Goal: Entertainment & Leisure: Consume media (video, audio)

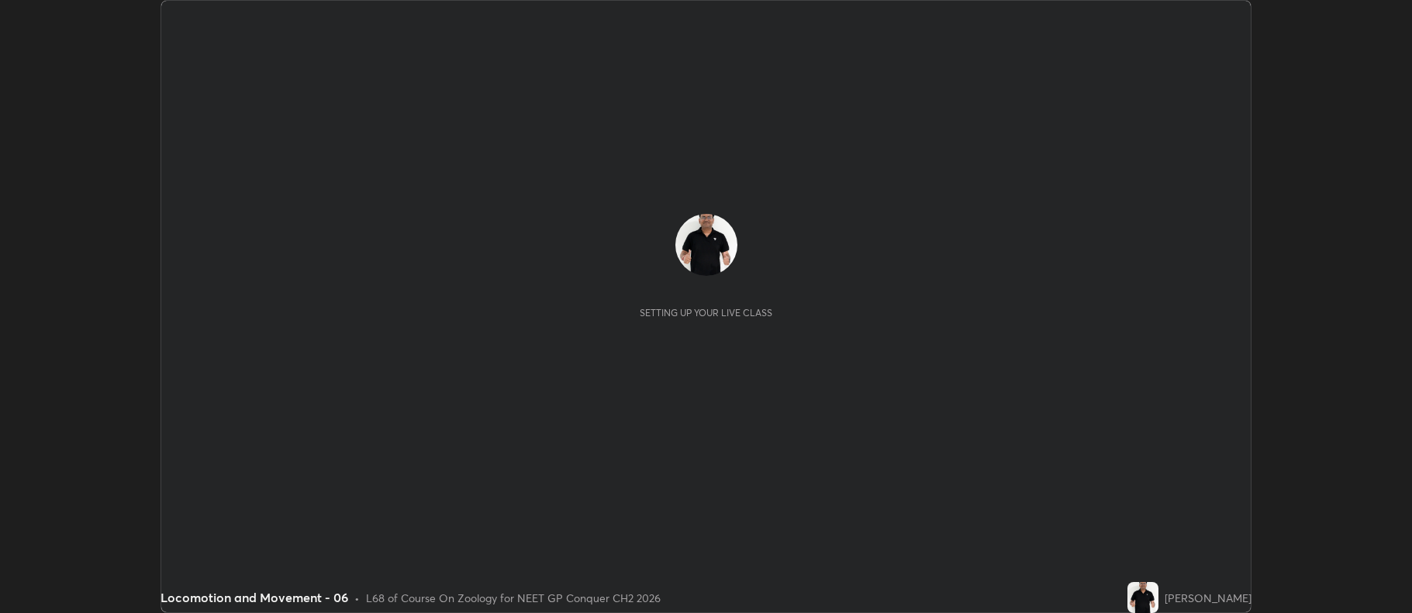
scroll to position [613, 1411]
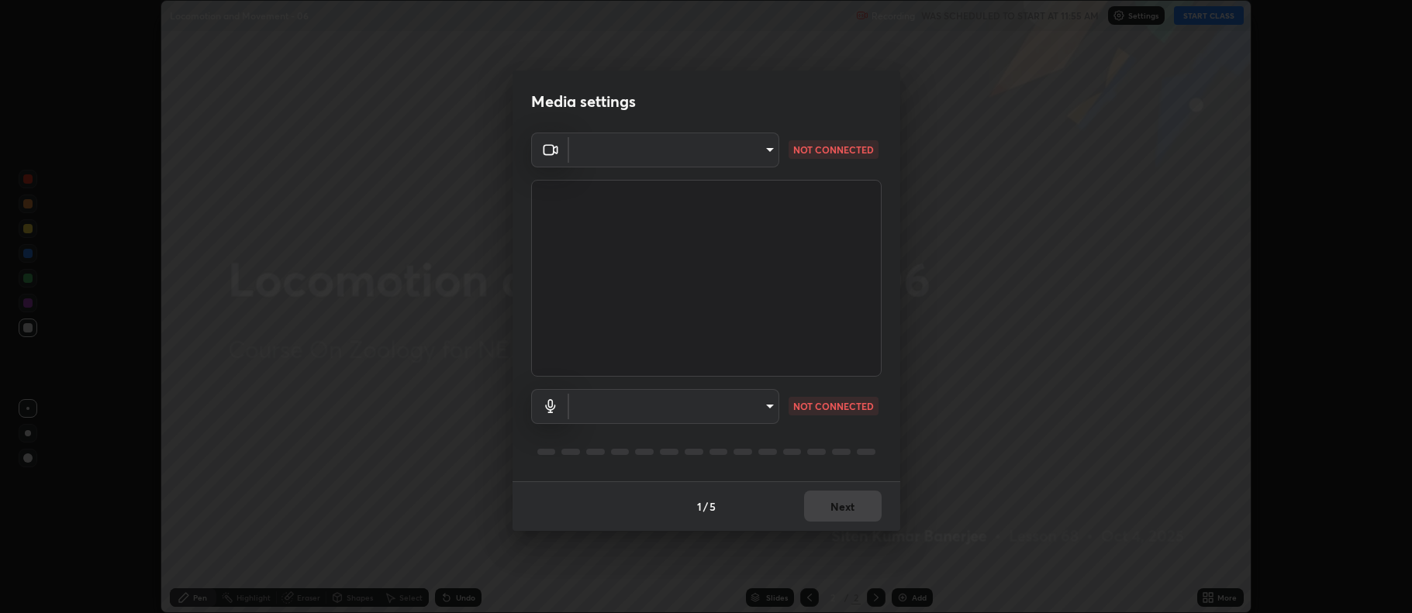
type input "5db75064d966c38022f0861f891c2b2deb8a9bf9a9a5a4ce251b0e0f2e365e36"
type input "default"
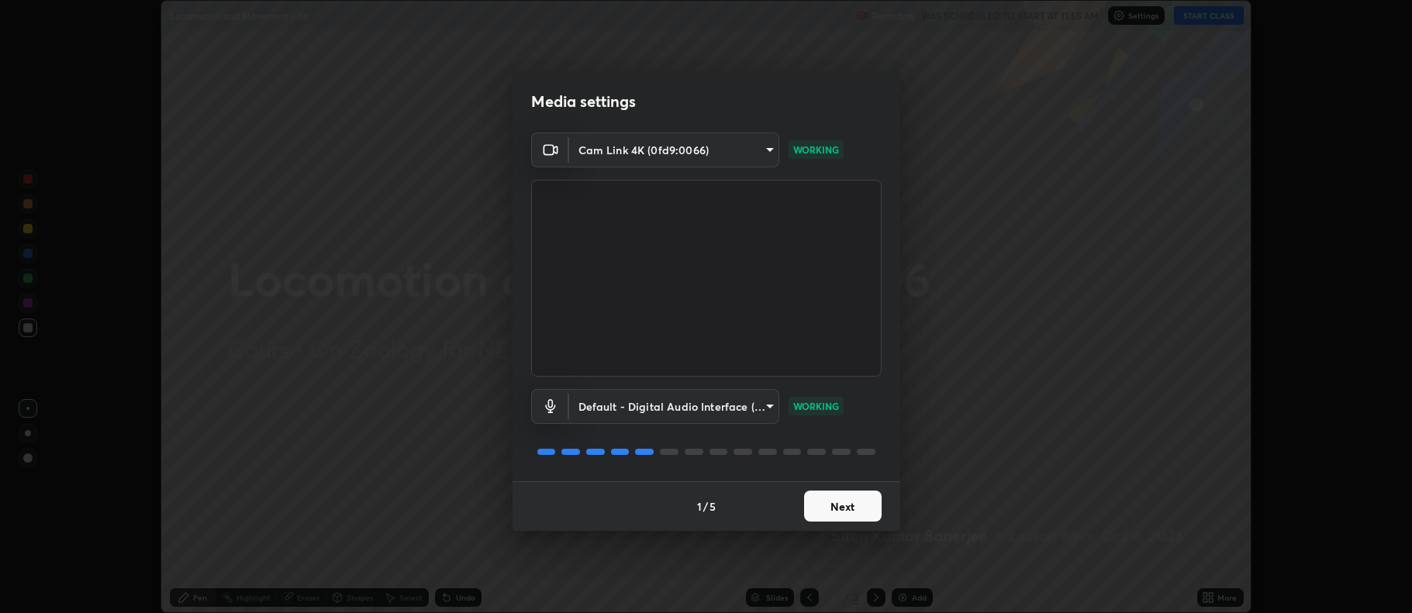
click at [844, 506] on button "Next" at bounding box center [843, 506] width 78 height 31
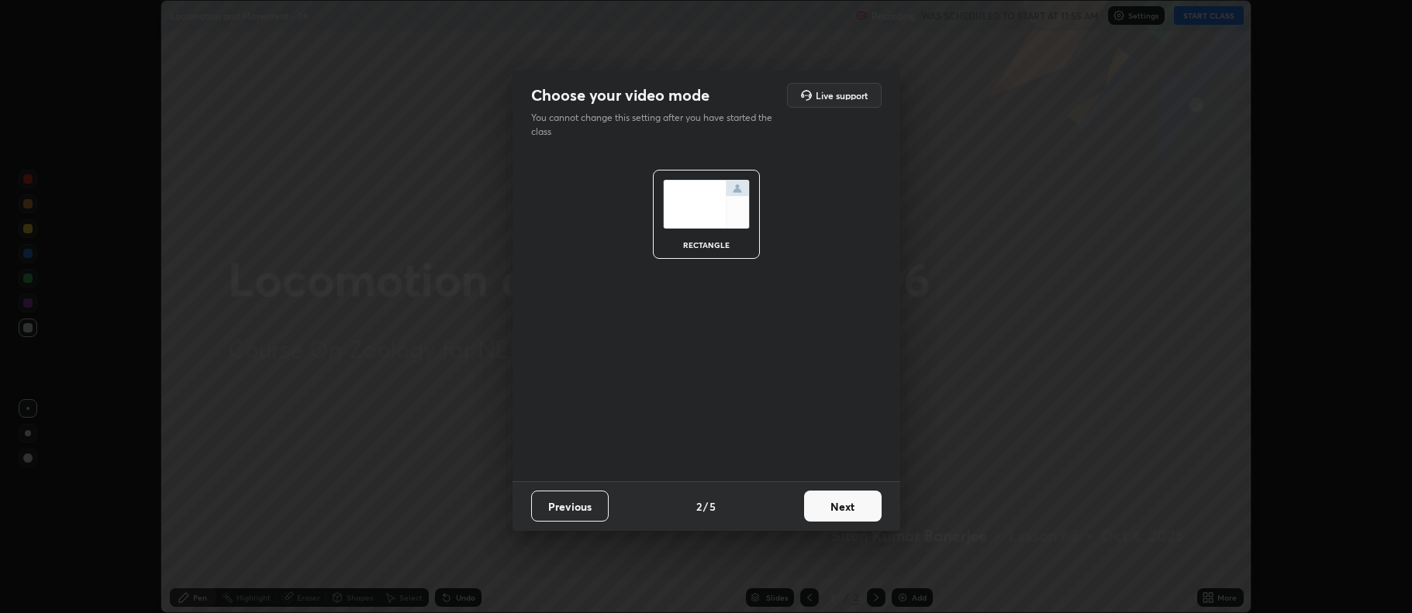
click at [846, 510] on button "Next" at bounding box center [843, 506] width 78 height 31
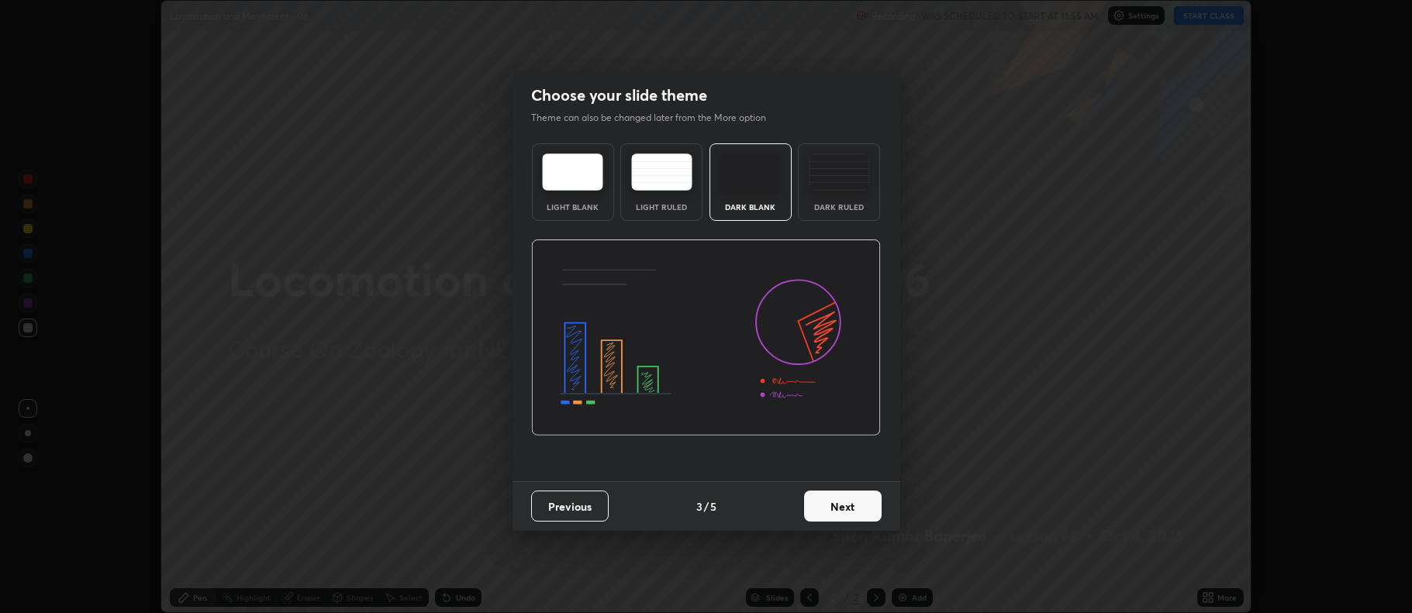
click at [844, 509] on button "Next" at bounding box center [843, 506] width 78 height 31
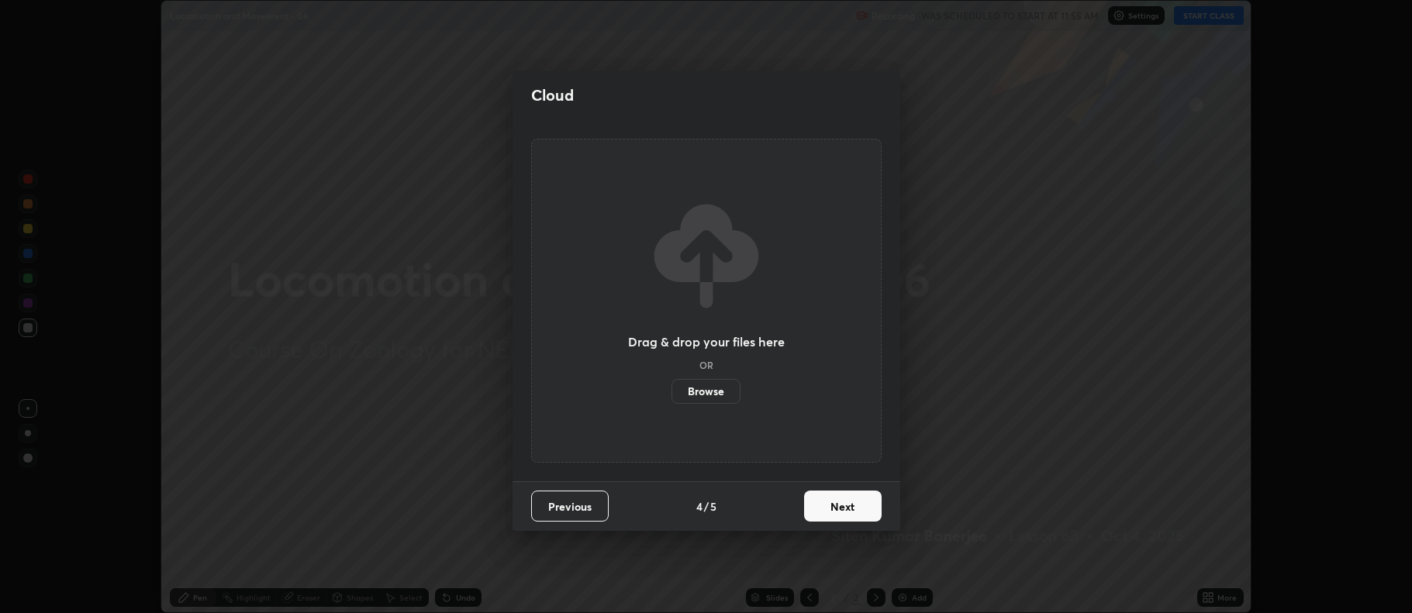
click at [844, 508] on button "Next" at bounding box center [843, 506] width 78 height 31
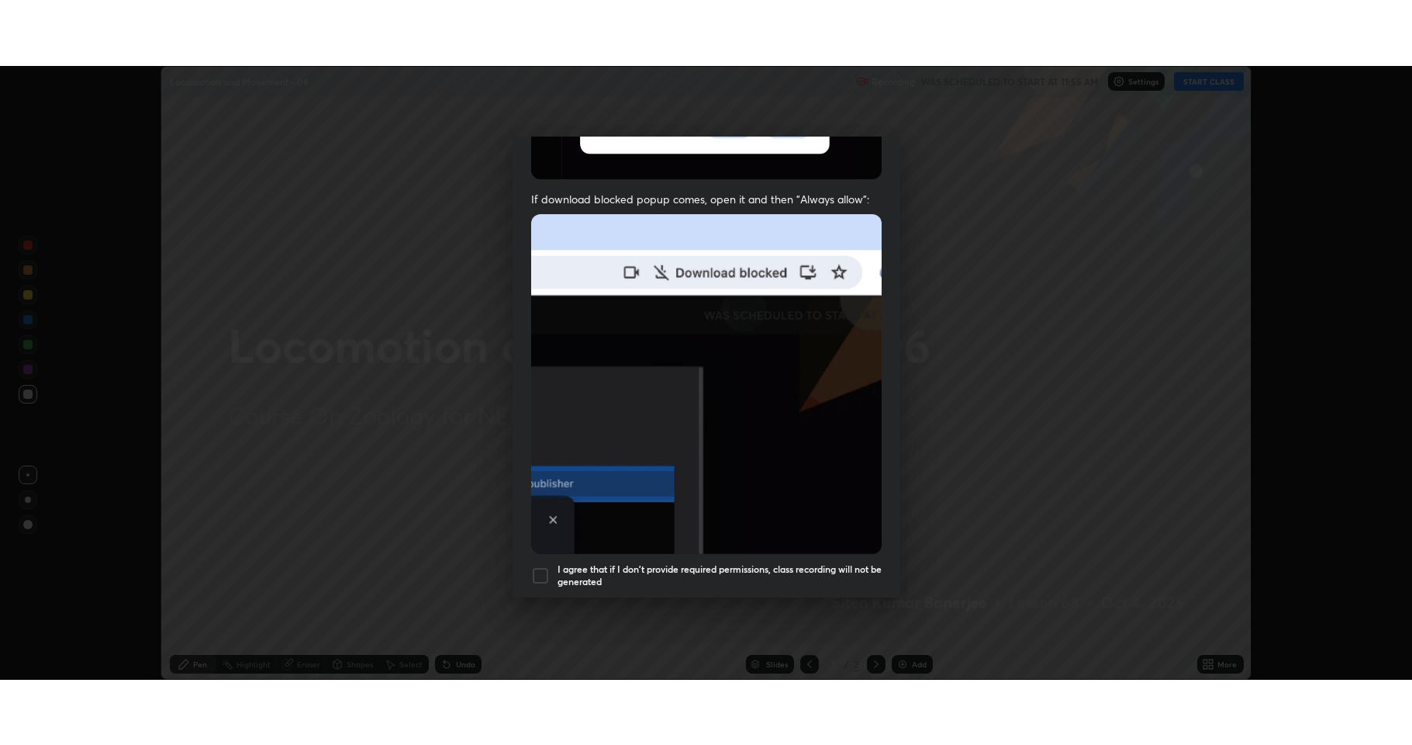
scroll to position [315, 0]
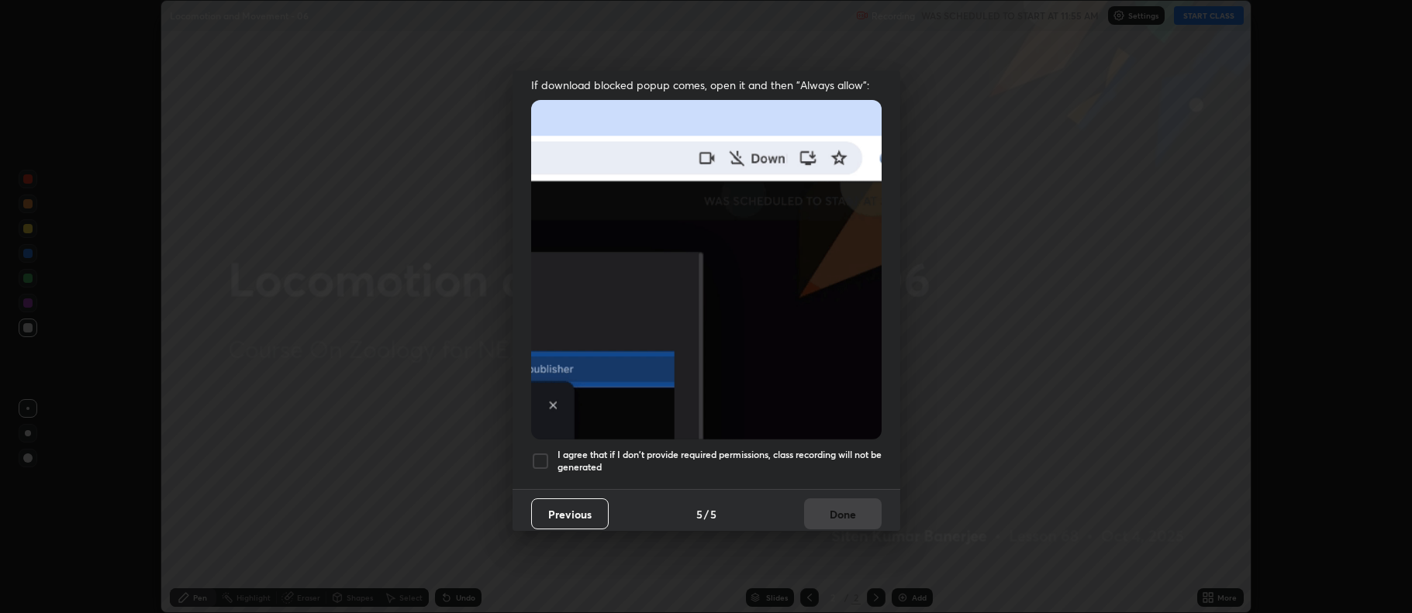
click at [539, 461] on div at bounding box center [540, 461] width 19 height 19
click at [840, 510] on button "Done" at bounding box center [843, 514] width 78 height 31
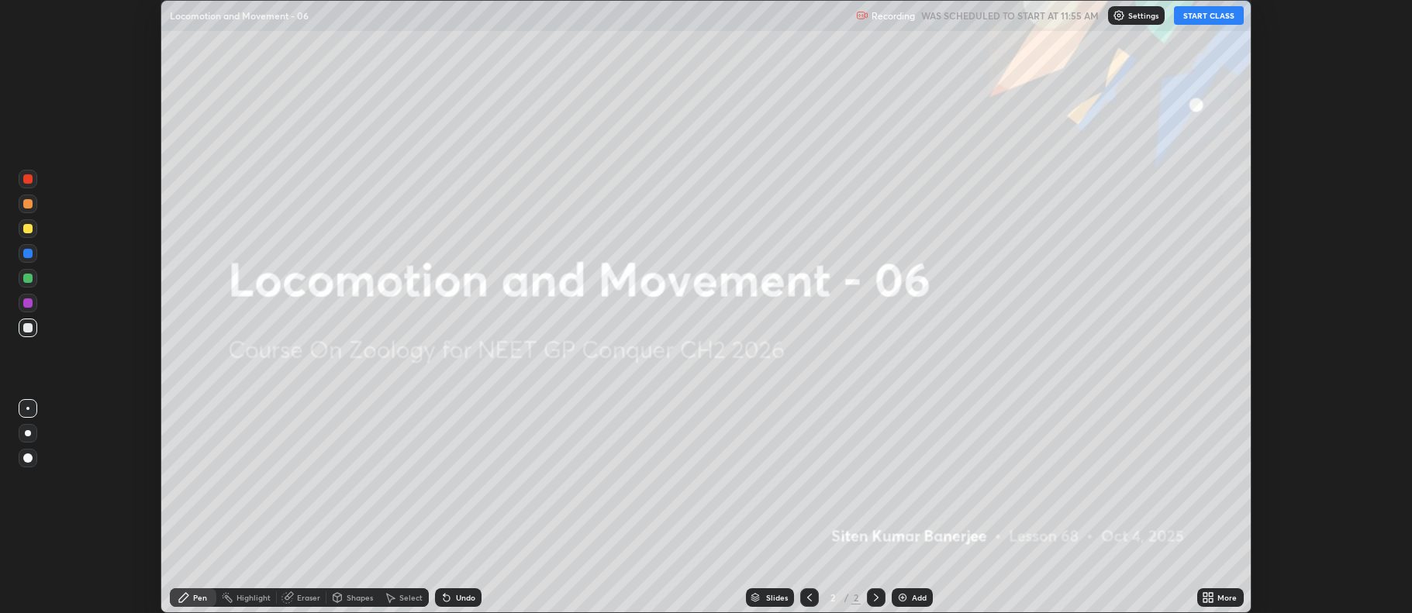
click at [1210, 17] on button "START CLASS" at bounding box center [1209, 15] width 70 height 19
click at [1215, 599] on icon at bounding box center [1208, 598] width 12 height 12
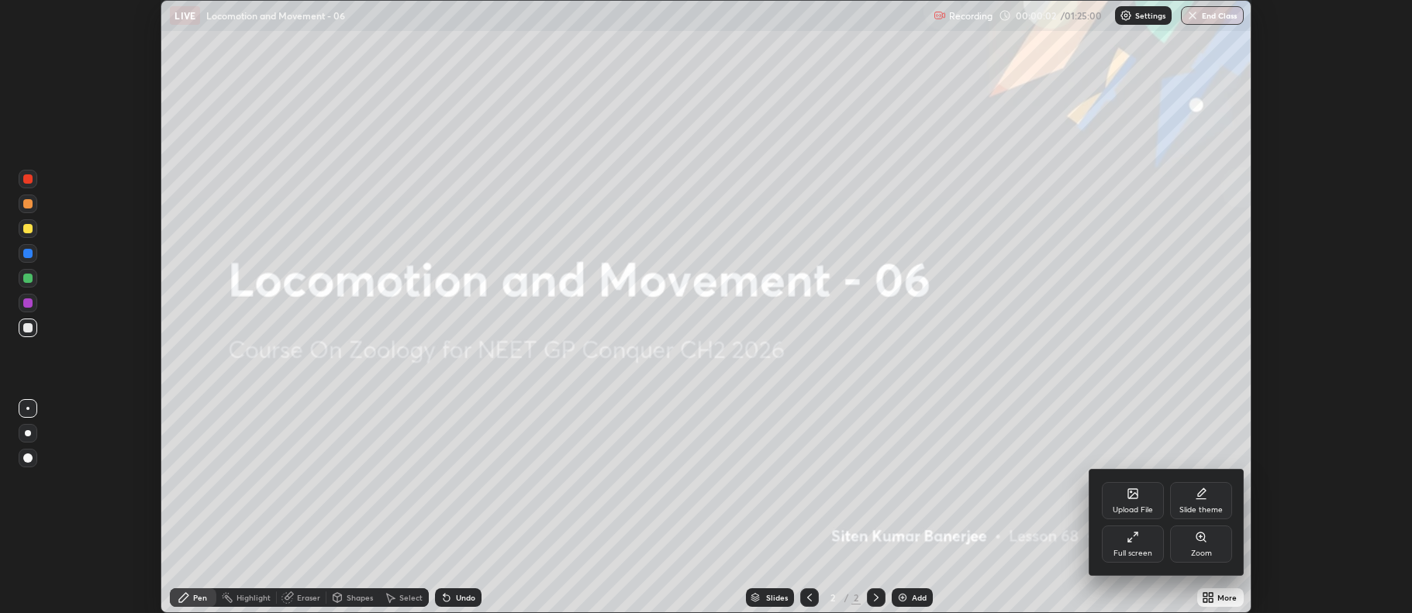
click at [1133, 546] on div "Full screen" at bounding box center [1133, 544] width 62 height 37
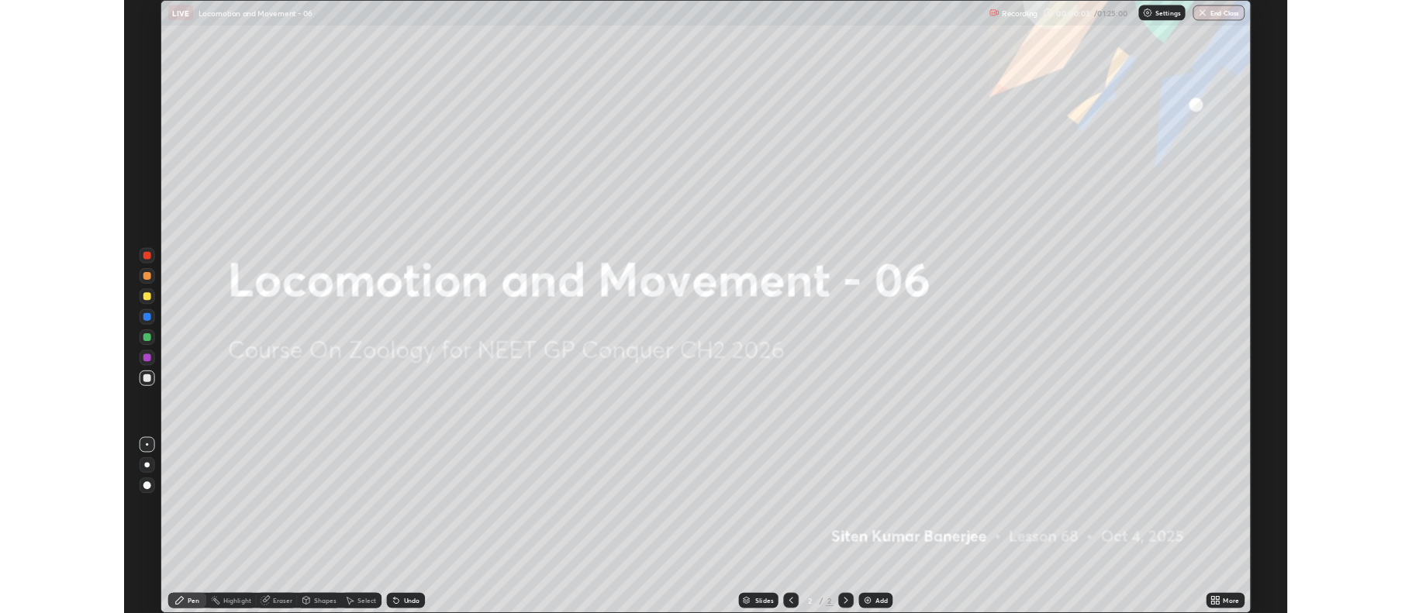
scroll to position [745, 1412]
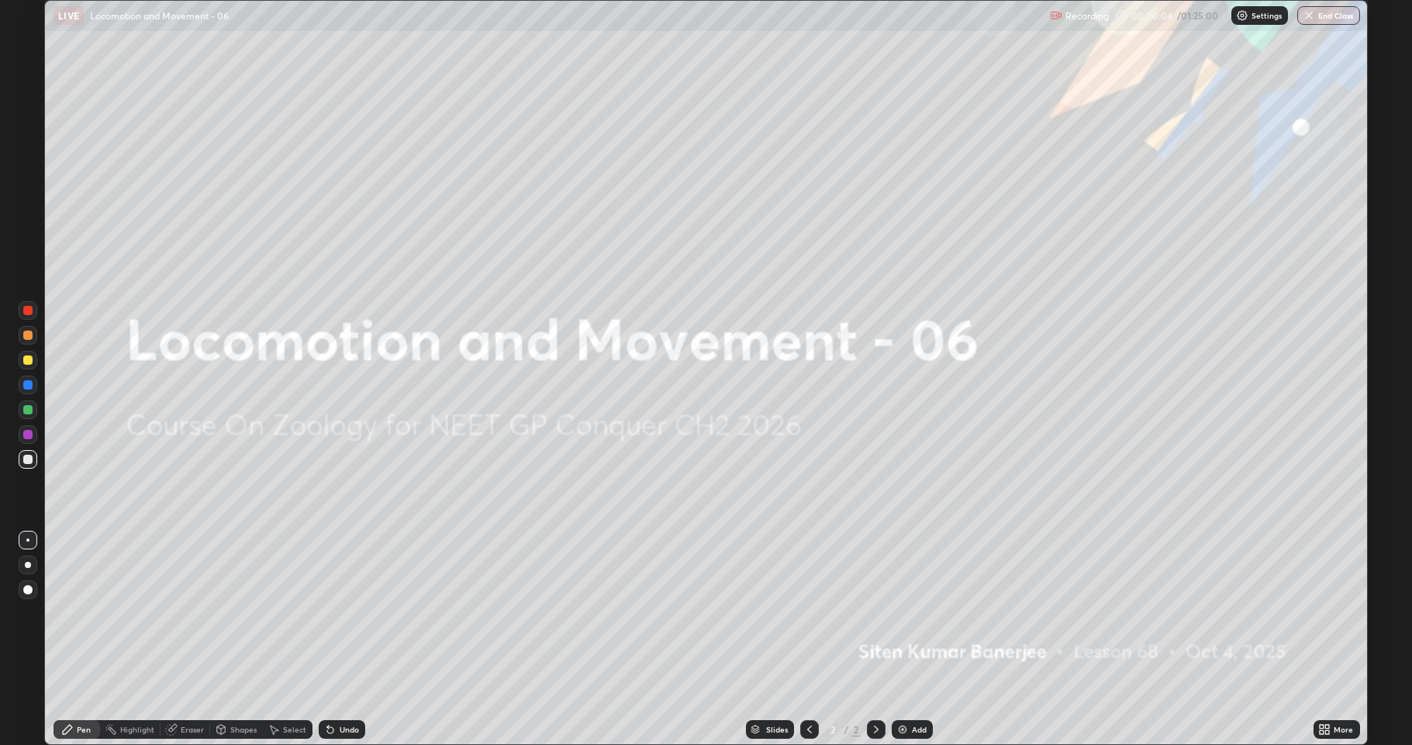
click at [915, 613] on div "Add" at bounding box center [912, 729] width 41 height 19
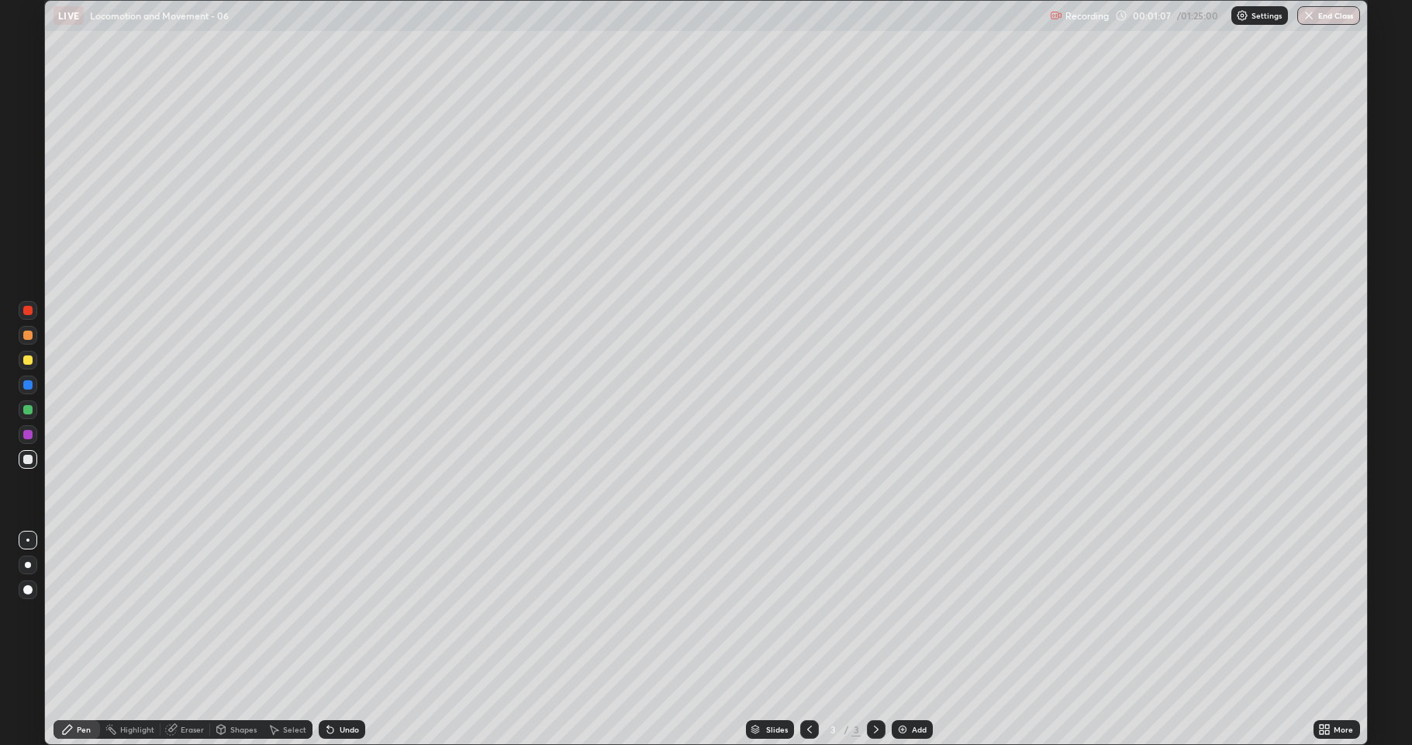
click at [28, 360] on div at bounding box center [27, 359] width 9 height 9
click at [26, 410] on div at bounding box center [27, 409] width 9 height 9
click at [23, 460] on div at bounding box center [27, 458] width 9 height 9
click at [25, 408] on div at bounding box center [27, 409] width 9 height 9
click at [22, 330] on div at bounding box center [28, 335] width 19 height 19
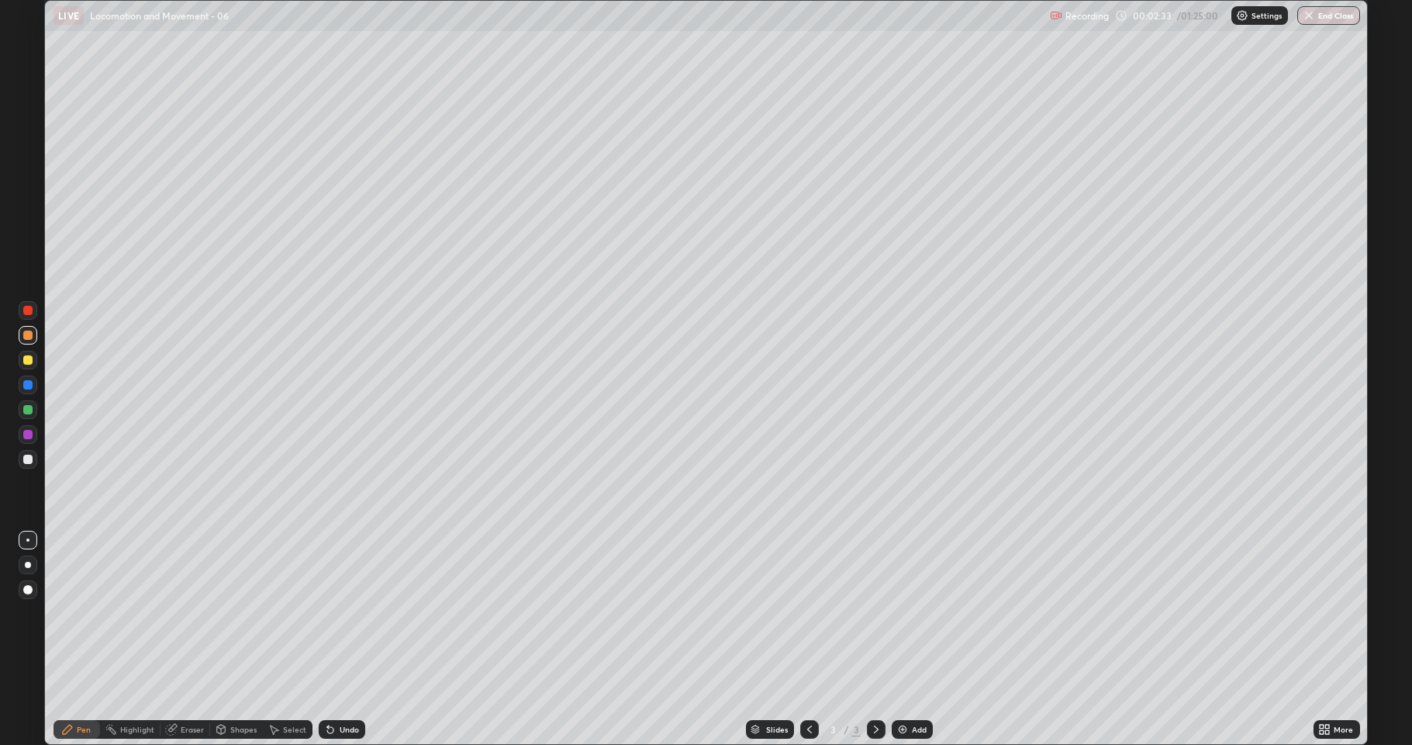
click at [25, 362] on div at bounding box center [27, 359] width 9 height 9
click at [29, 458] on div at bounding box center [27, 458] width 9 height 9
click at [26, 409] on div at bounding box center [27, 409] width 9 height 9
click at [27, 358] on div at bounding box center [27, 359] width 9 height 9
click at [194, 613] on div "Eraser" at bounding box center [192, 729] width 23 height 8
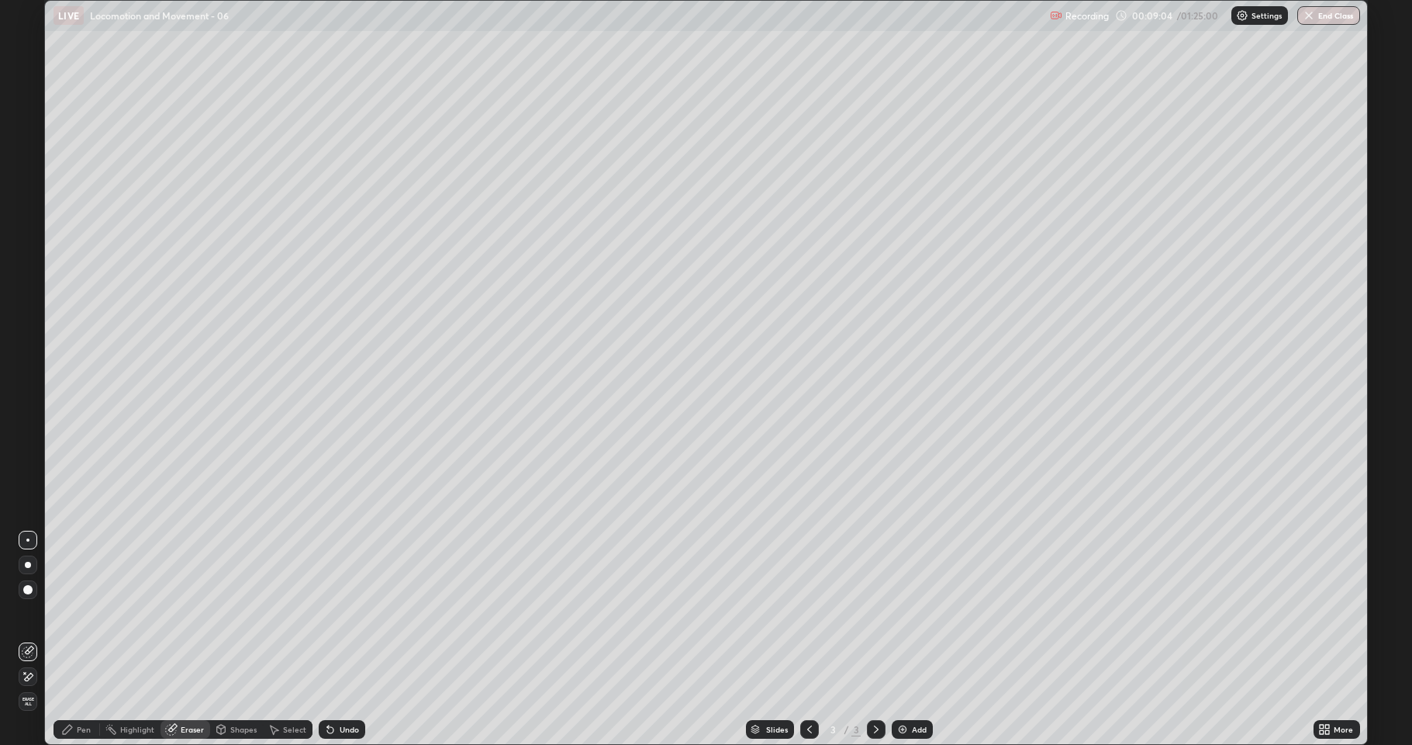
click at [84, 613] on div "Pen" at bounding box center [84, 729] width 14 height 8
click at [27, 465] on div at bounding box center [28, 459] width 19 height 19
click at [24, 360] on div at bounding box center [27, 359] width 9 height 9
click at [27, 458] on div at bounding box center [27, 458] width 9 height 9
click at [25, 361] on div at bounding box center [27, 359] width 9 height 9
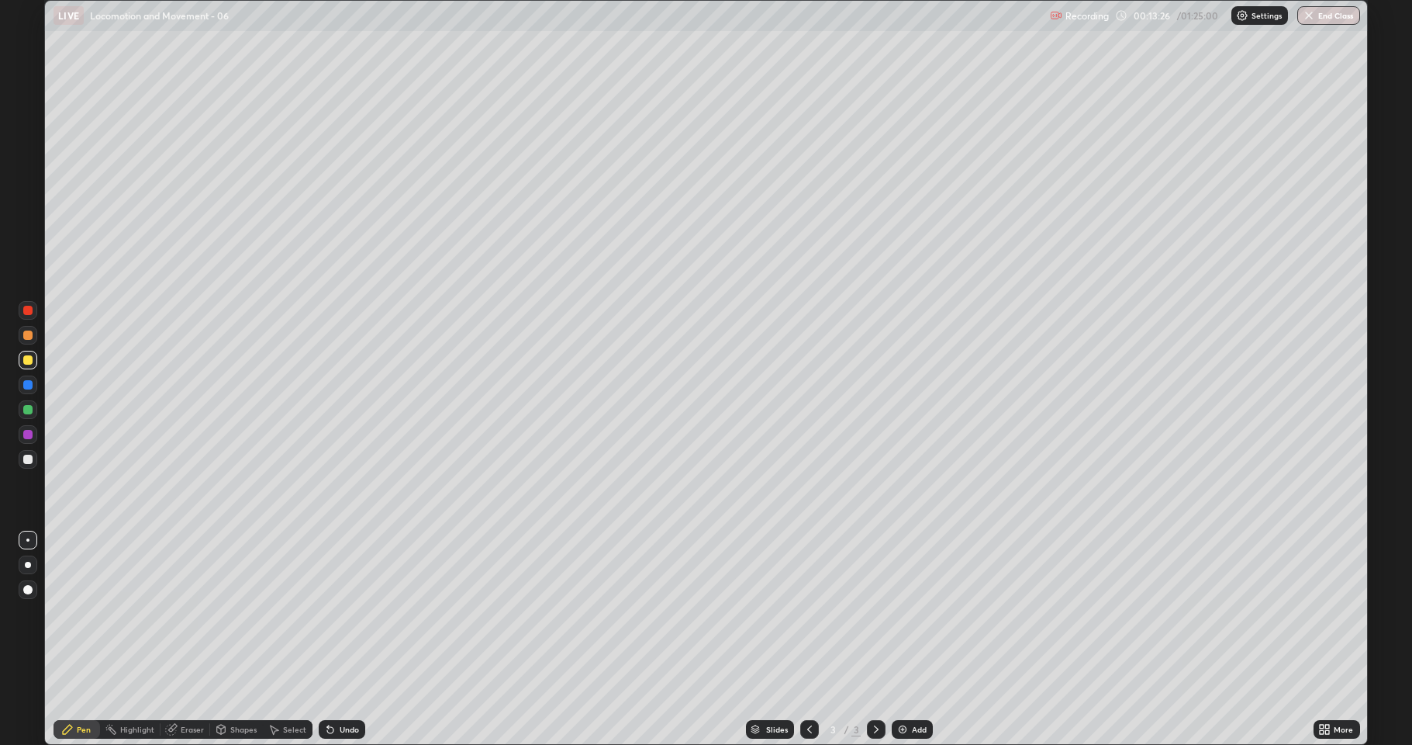
click at [28, 336] on div at bounding box center [27, 334] width 9 height 9
click at [36, 358] on div at bounding box center [28, 360] width 19 height 19
click at [32, 462] on div at bounding box center [27, 458] width 9 height 9
click at [920, 613] on div "Add" at bounding box center [919, 729] width 15 height 8
click at [30, 360] on div at bounding box center [27, 359] width 9 height 9
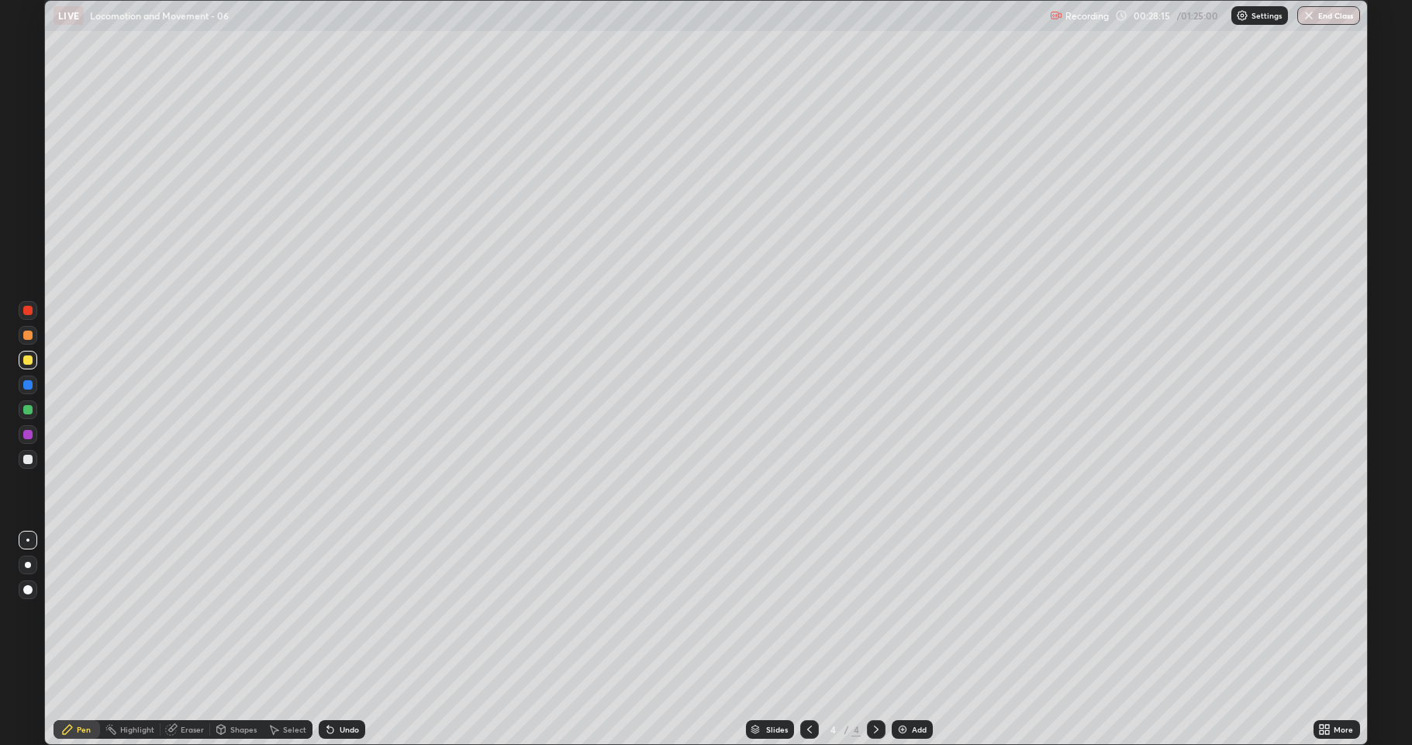
click at [29, 459] on div at bounding box center [27, 458] width 9 height 9
click at [917, 613] on div "Add" at bounding box center [919, 729] width 15 height 8
click at [28, 360] on div at bounding box center [27, 359] width 9 height 9
click at [18, 464] on div at bounding box center [28, 459] width 25 height 25
click at [31, 459] on div at bounding box center [27, 458] width 9 height 9
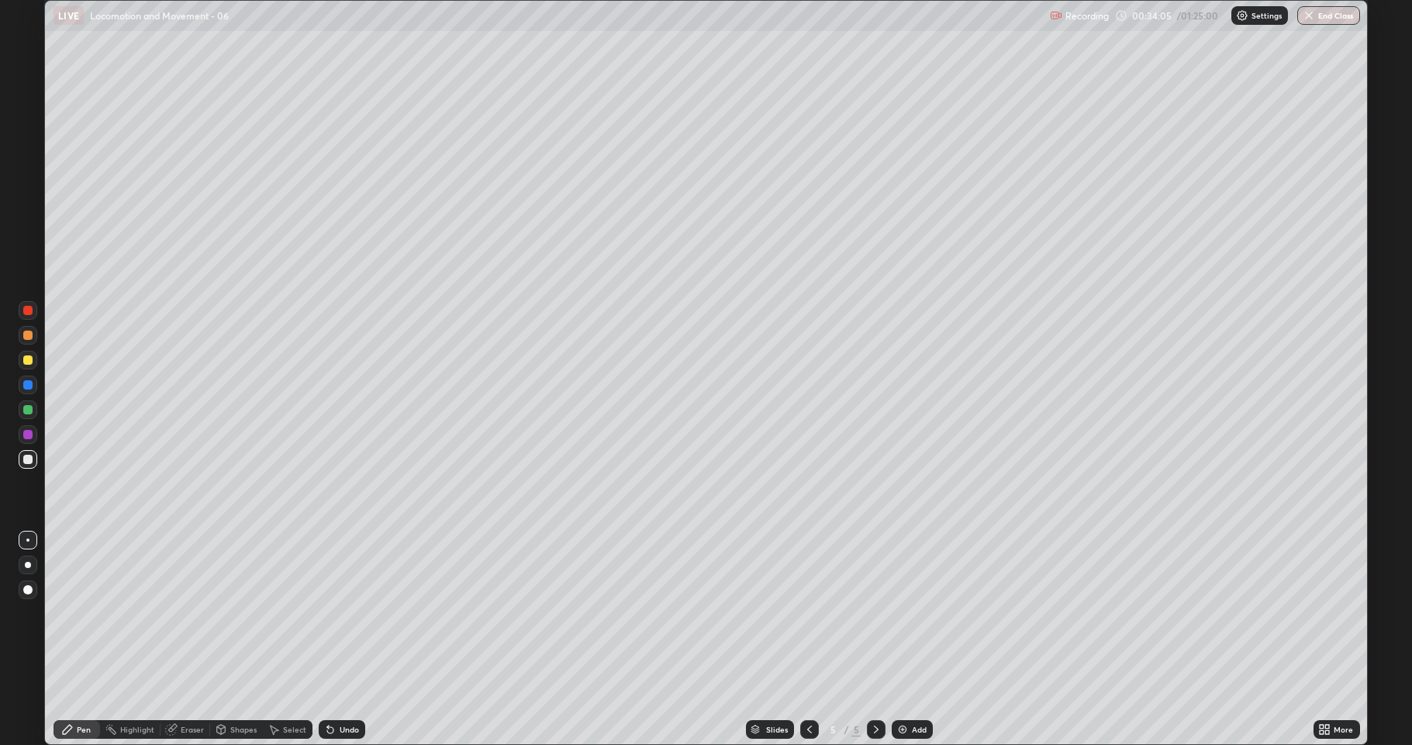
click at [28, 458] on div at bounding box center [27, 458] width 9 height 9
click at [29, 360] on div at bounding box center [27, 359] width 9 height 9
click at [191, 613] on div "Eraser" at bounding box center [192, 729] width 23 height 8
click at [83, 613] on div "Pen" at bounding box center [77, 729] width 47 height 19
click at [26, 437] on div at bounding box center [27, 434] width 9 height 9
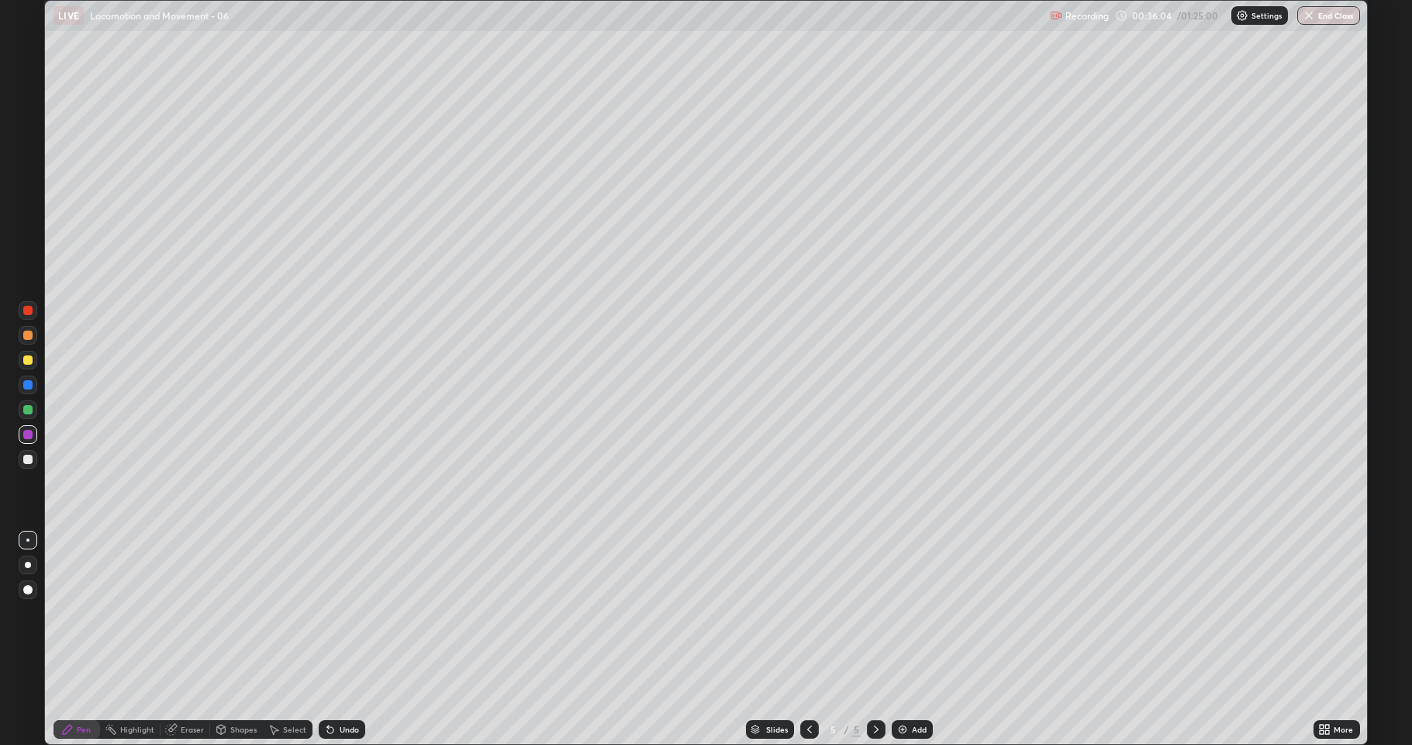
click at [18, 454] on div at bounding box center [28, 459] width 25 height 25
click at [808, 613] on icon at bounding box center [809, 729] width 12 height 12
click at [880, 613] on icon at bounding box center [876, 729] width 12 height 12
click at [876, 613] on icon at bounding box center [876, 729] width 12 height 12
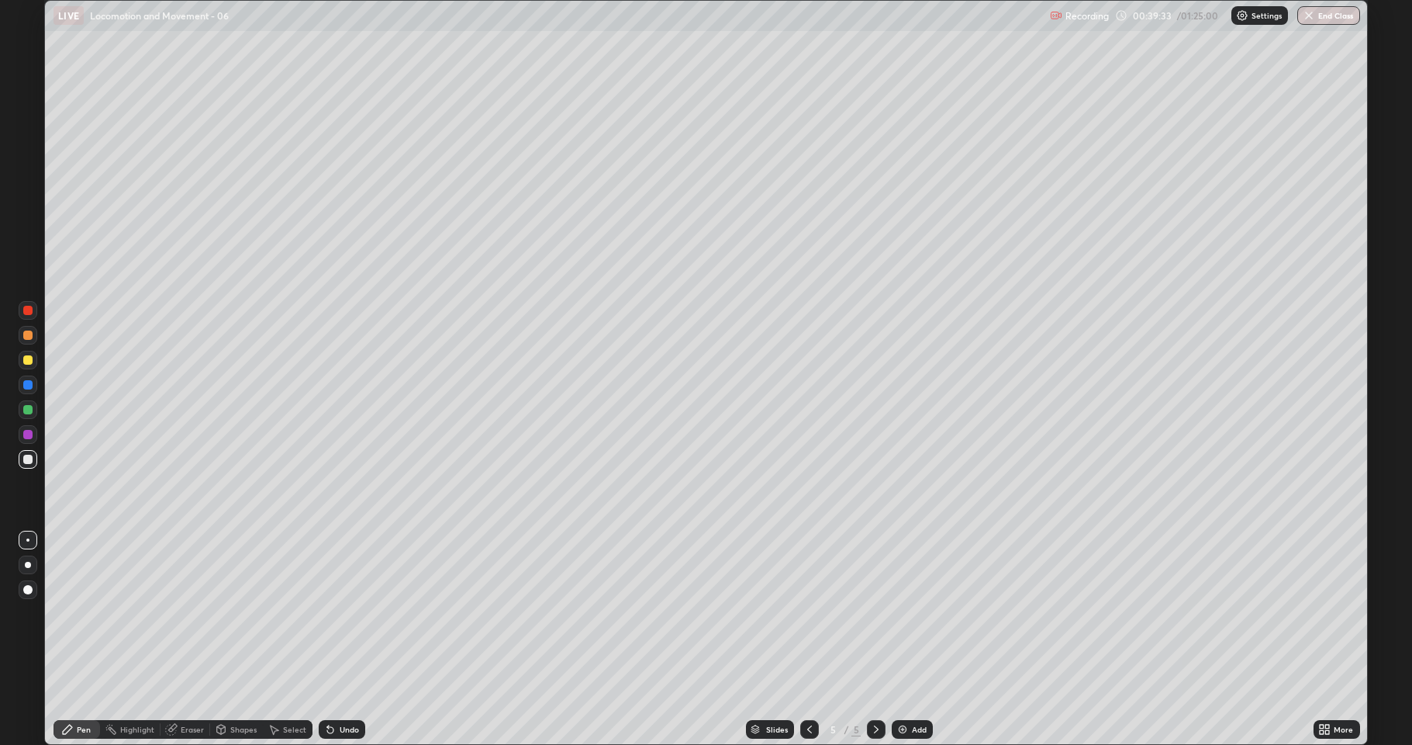
click at [803, 613] on div at bounding box center [809, 729] width 19 height 19
click at [808, 613] on icon at bounding box center [809, 729] width 5 height 8
click at [883, 613] on div at bounding box center [876, 729] width 19 height 19
click at [875, 613] on icon at bounding box center [876, 729] width 12 height 12
click at [924, 613] on div "Add" at bounding box center [919, 729] width 15 height 8
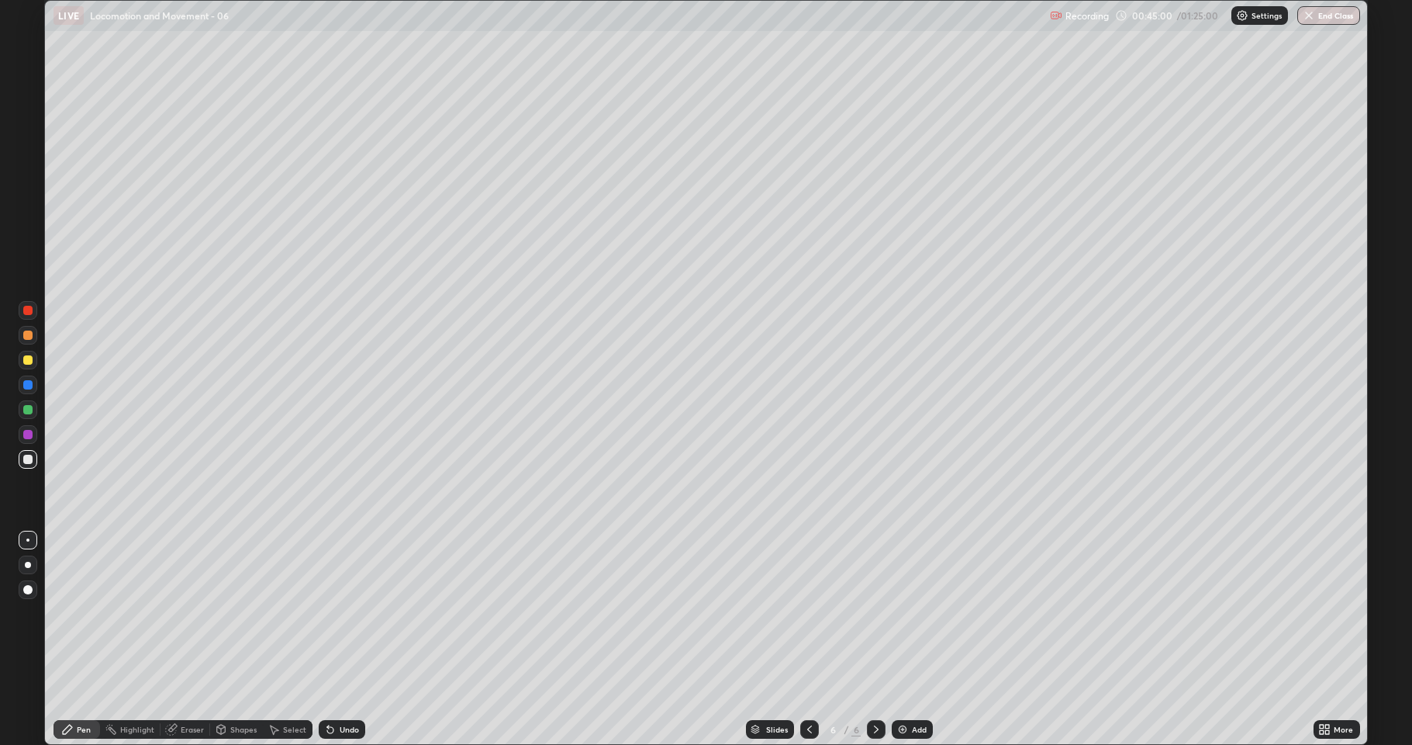
click at [30, 358] on div at bounding box center [27, 359] width 9 height 9
click at [808, 613] on icon at bounding box center [809, 729] width 12 height 12
click at [875, 613] on icon at bounding box center [876, 729] width 12 height 12
click at [907, 613] on img at bounding box center [903, 729] width 12 height 12
click at [25, 458] on div at bounding box center [27, 458] width 9 height 9
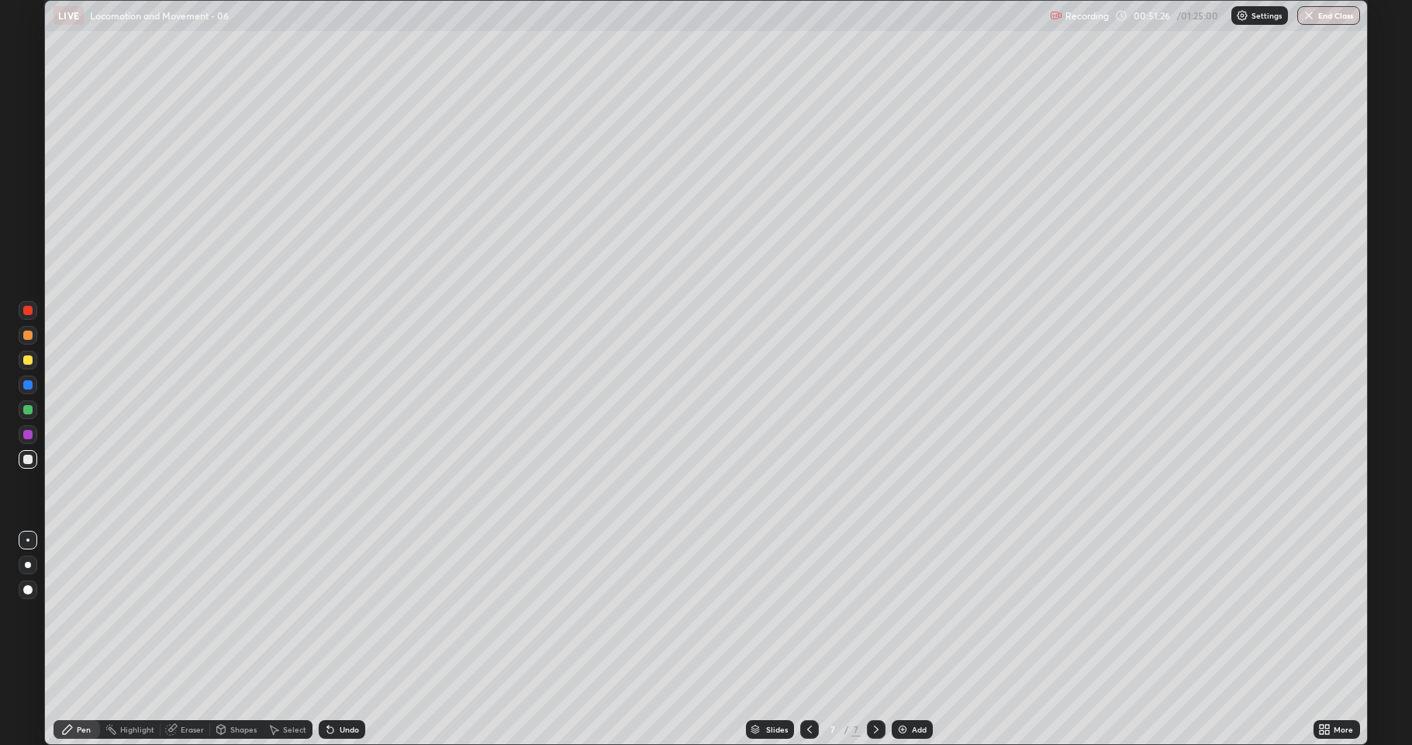
click at [1326, 613] on icon at bounding box center [1328, 726] width 4 height 4
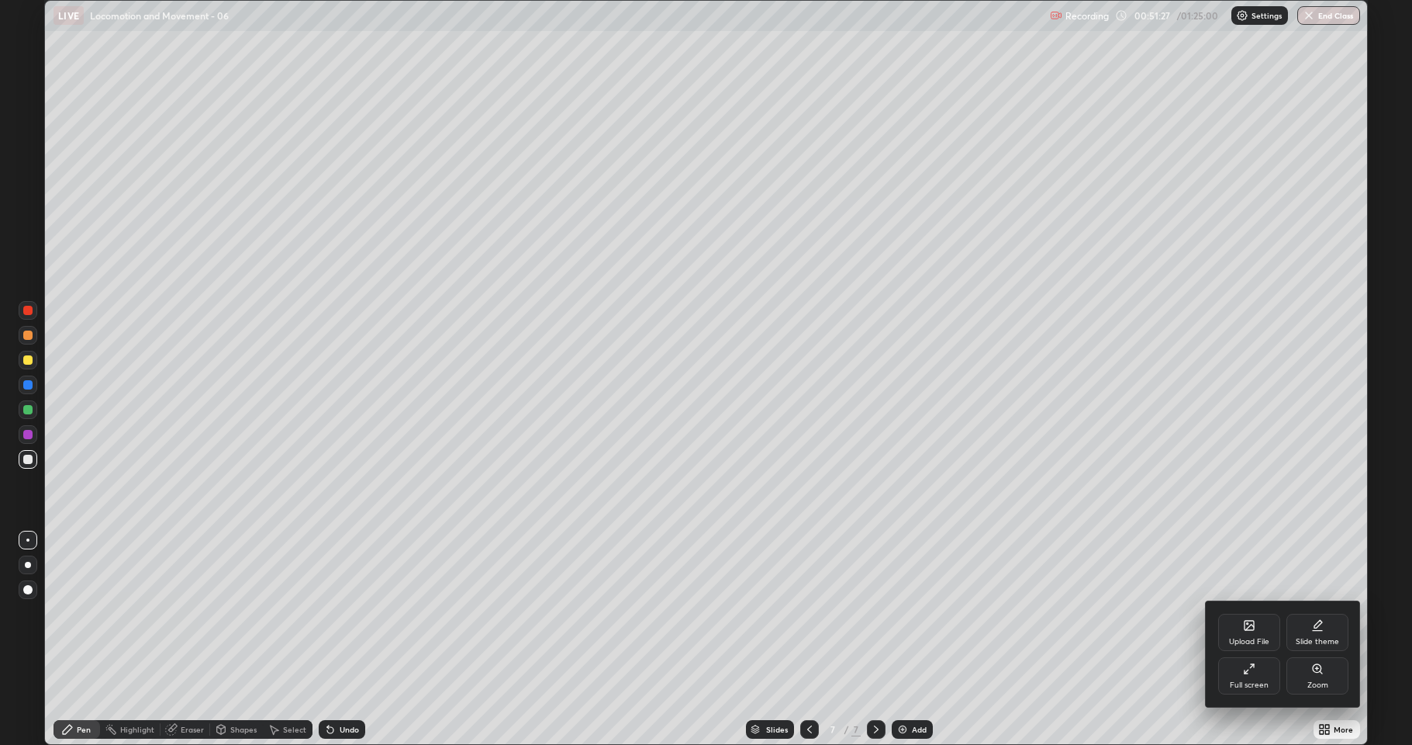
click at [1247, 613] on div "Full screen" at bounding box center [1249, 675] width 62 height 37
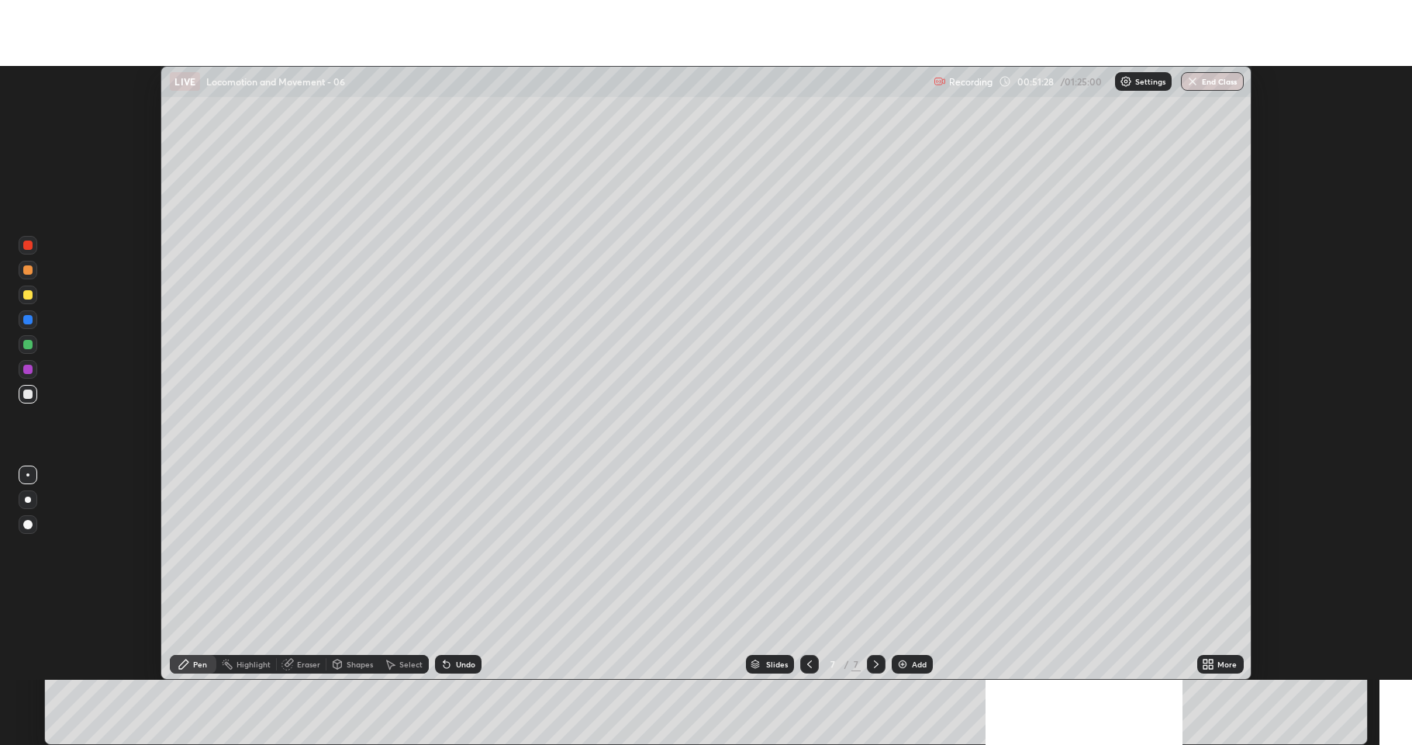
scroll to position [76940, 76141]
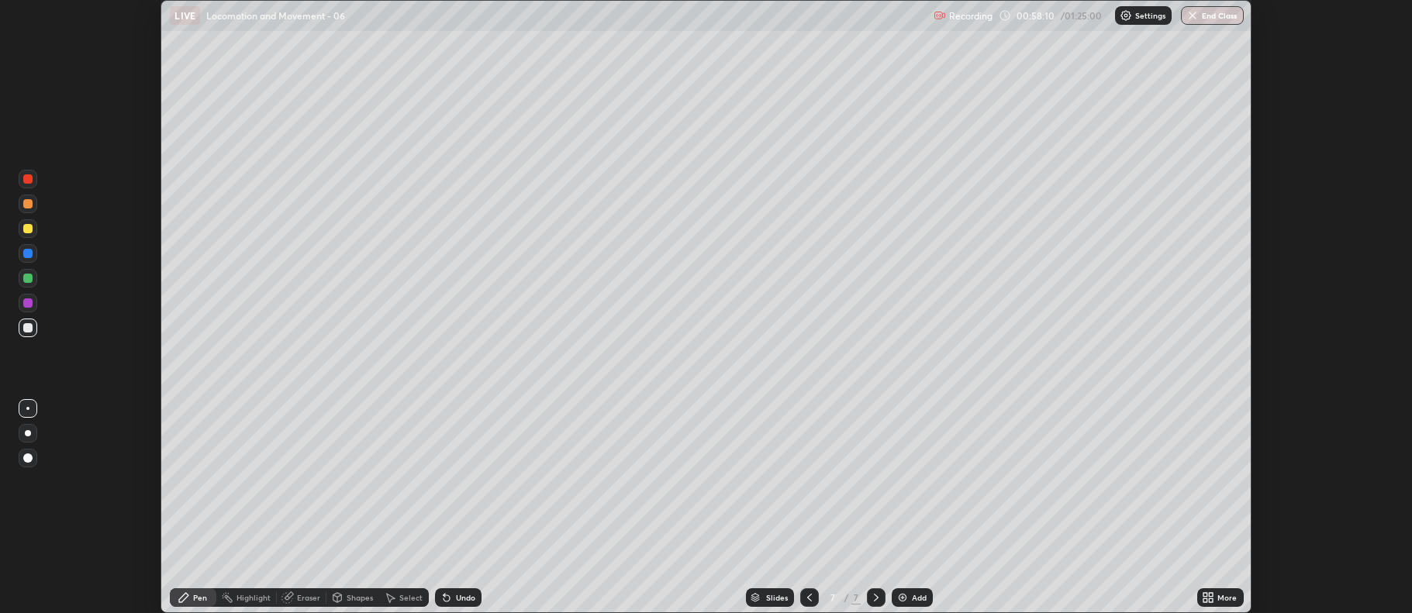
click at [910, 600] on div "Add" at bounding box center [912, 598] width 41 height 19
click at [26, 329] on div at bounding box center [27, 327] width 9 height 9
click at [27, 277] on div at bounding box center [27, 278] width 9 height 9
click at [248, 602] on div "Highlight" at bounding box center [254, 598] width 34 height 8
click at [303, 597] on div "Eraser" at bounding box center [308, 598] width 23 height 8
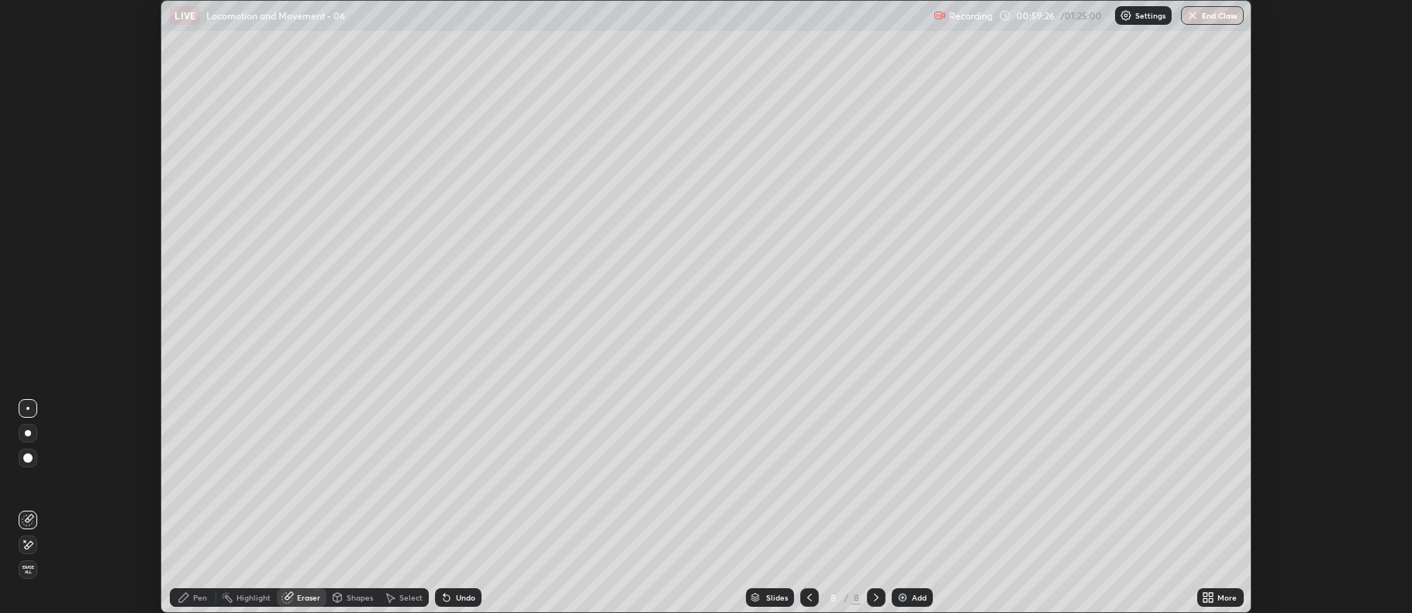
click at [202, 601] on div "Pen" at bounding box center [200, 598] width 14 height 8
click at [29, 230] on div at bounding box center [27, 228] width 9 height 9
click at [28, 323] on div at bounding box center [27, 327] width 9 height 9
click at [25, 229] on div at bounding box center [27, 228] width 9 height 9
click at [914, 602] on div "Add" at bounding box center [919, 598] width 15 height 8
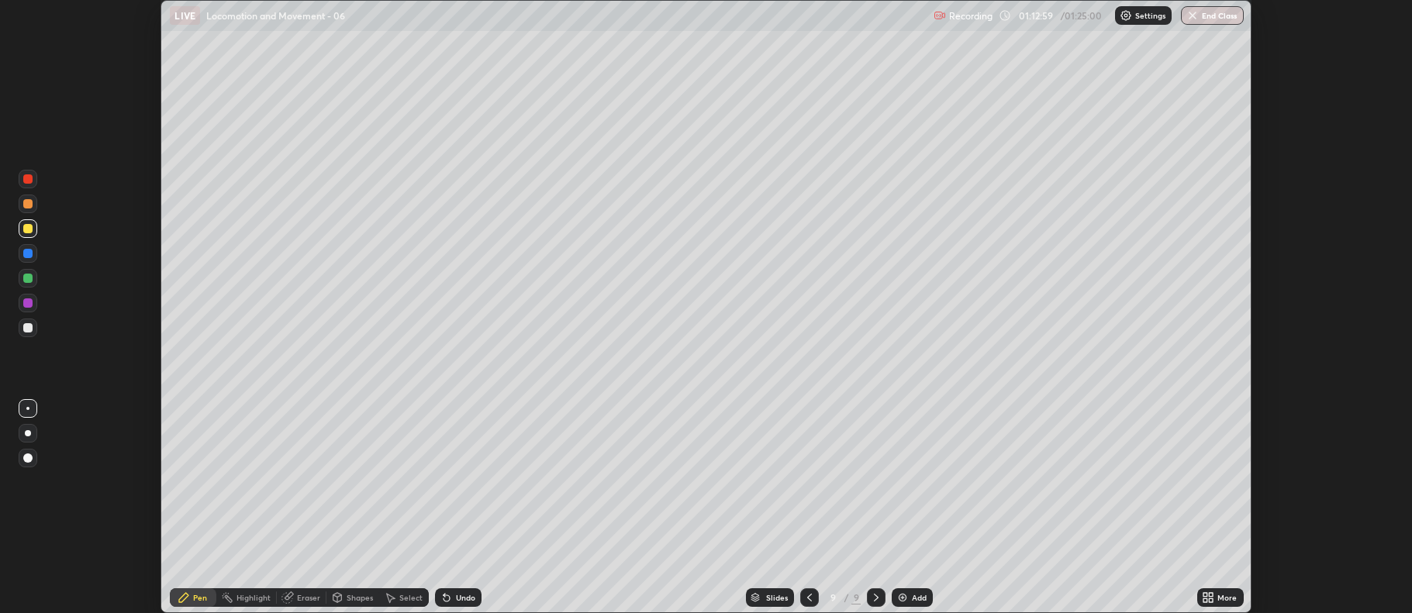
click at [30, 329] on div at bounding box center [27, 327] width 9 height 9
click at [25, 231] on div at bounding box center [27, 228] width 9 height 9
click at [1217, 599] on div "More" at bounding box center [1220, 598] width 47 height 19
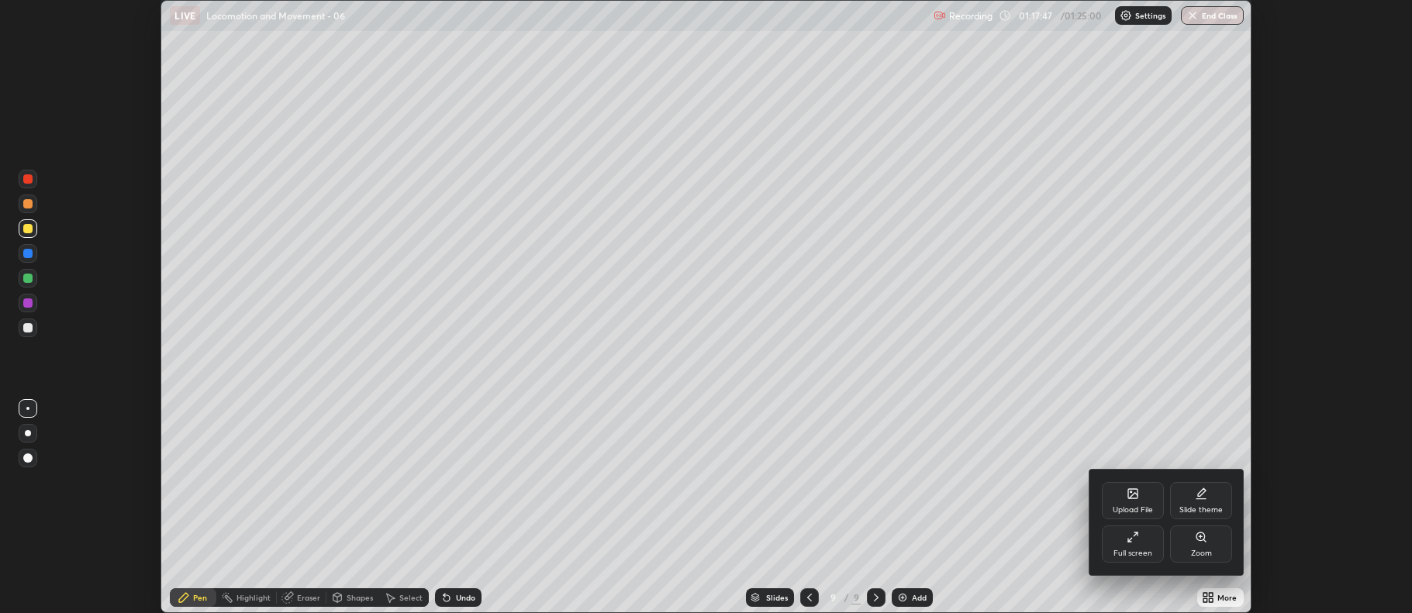
click at [1138, 553] on div "Full screen" at bounding box center [1133, 554] width 39 height 8
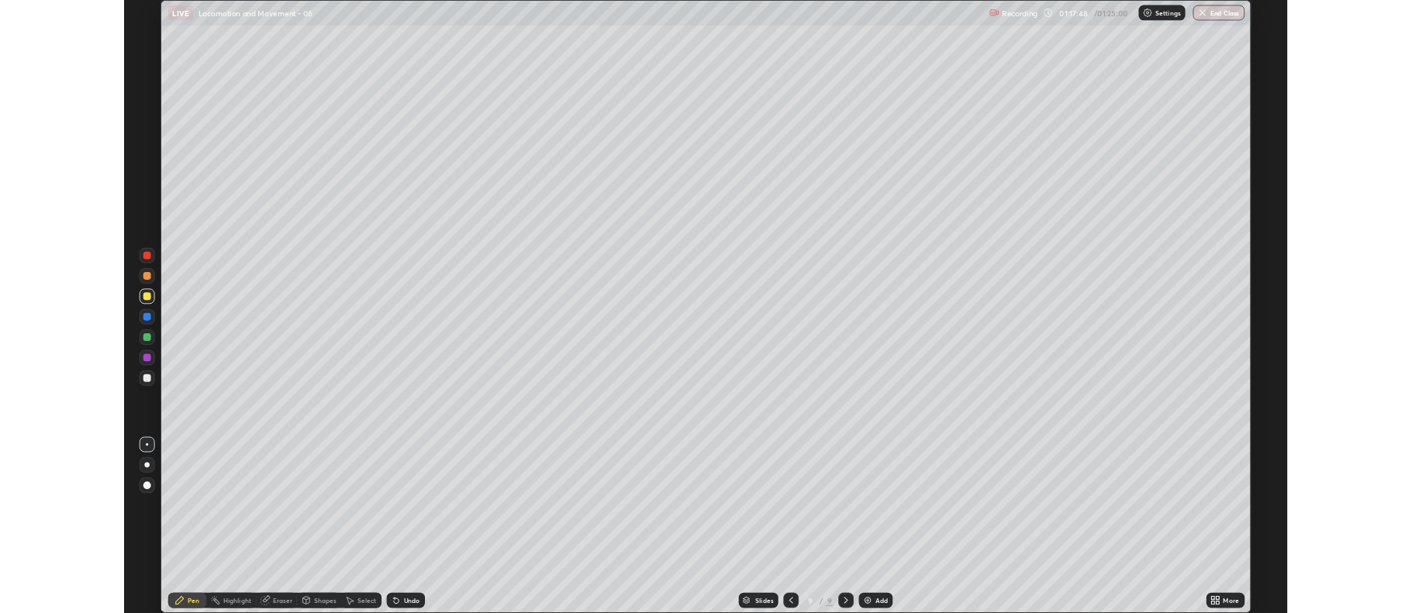
scroll to position [745, 1412]
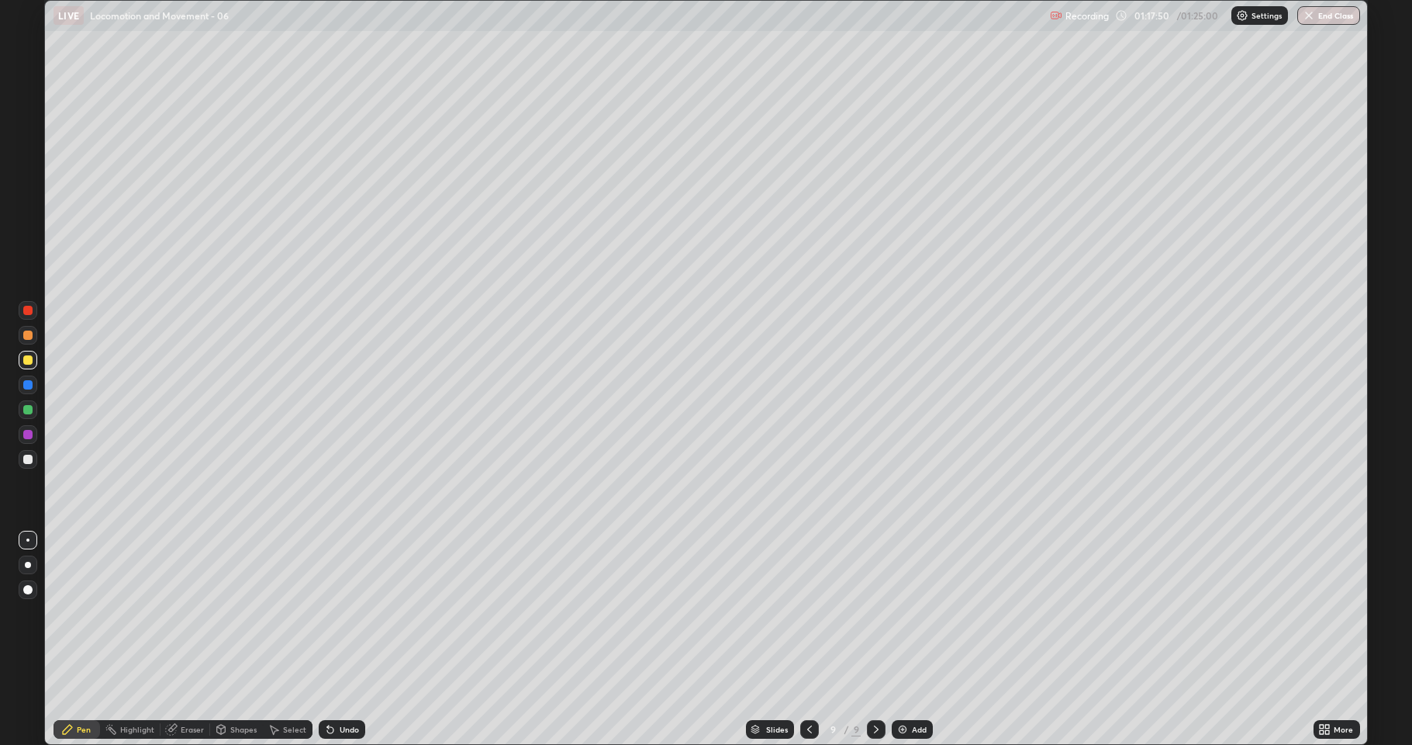
click at [1333, 15] on button "End Class" at bounding box center [1328, 15] width 63 height 19
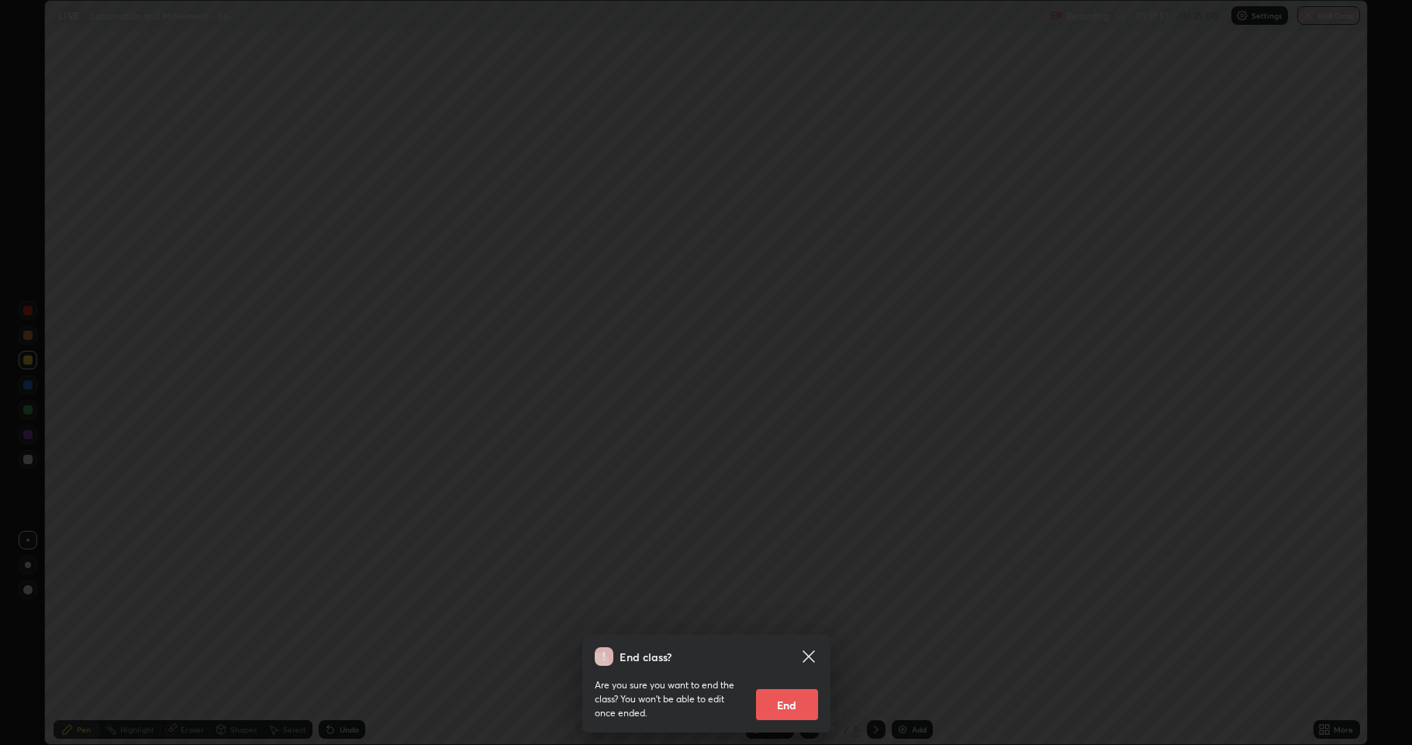
click at [803, 613] on button "End" at bounding box center [787, 704] width 62 height 31
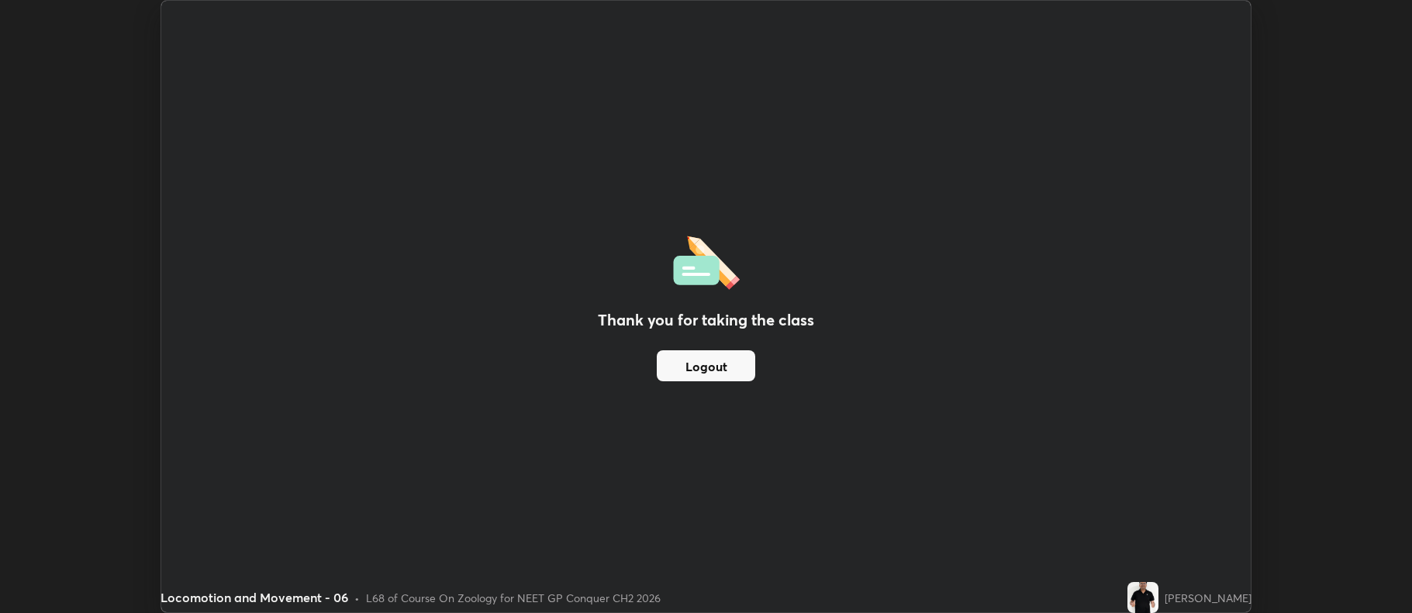
scroll to position [76940, 76141]
